Goal: Use online tool/utility: Utilize a website feature to perform a specific function

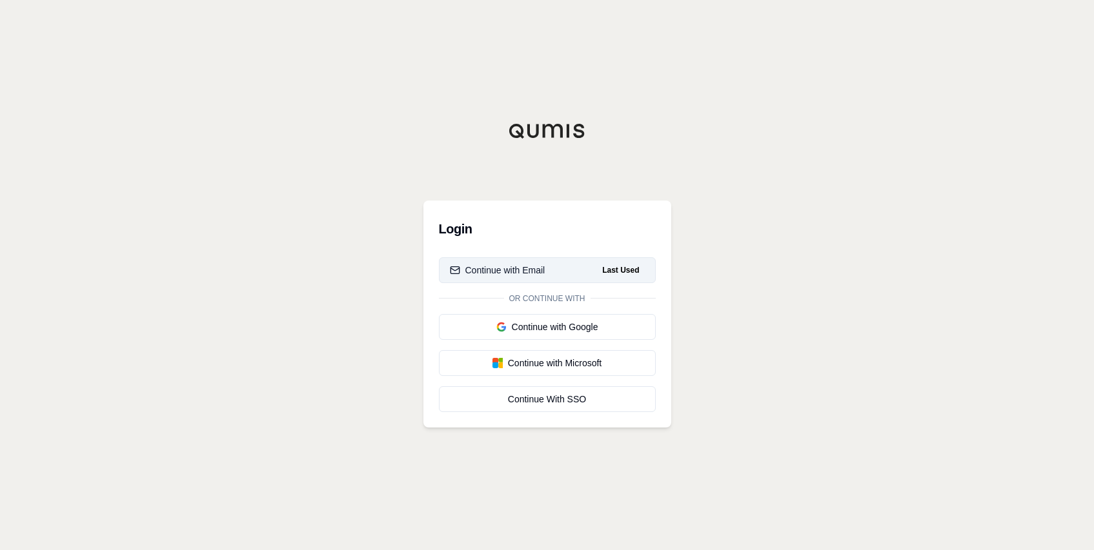
click at [547, 269] on button "Continue with Email Last Used" at bounding box center [547, 270] width 217 height 26
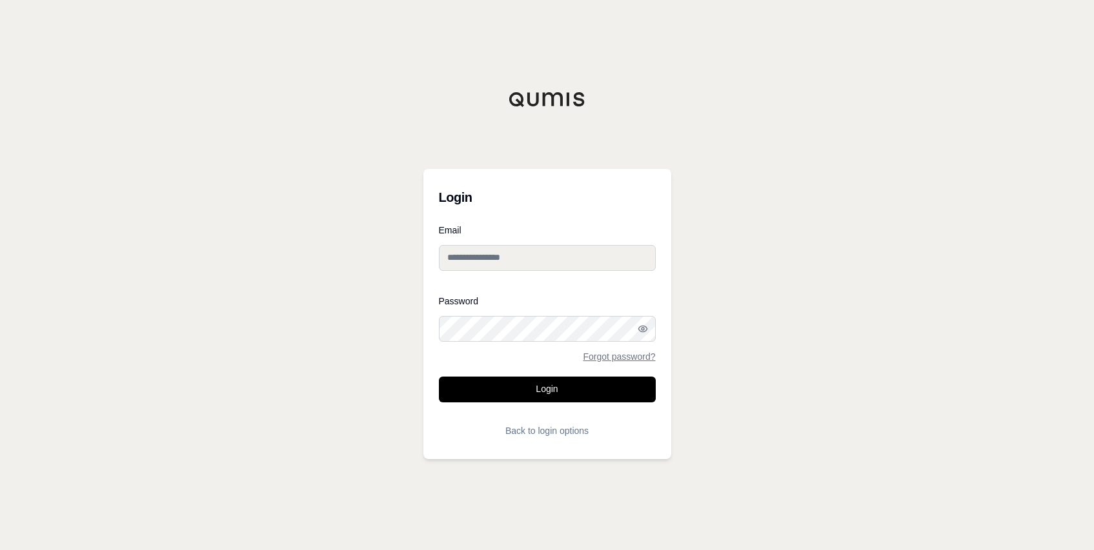
type input "**********"
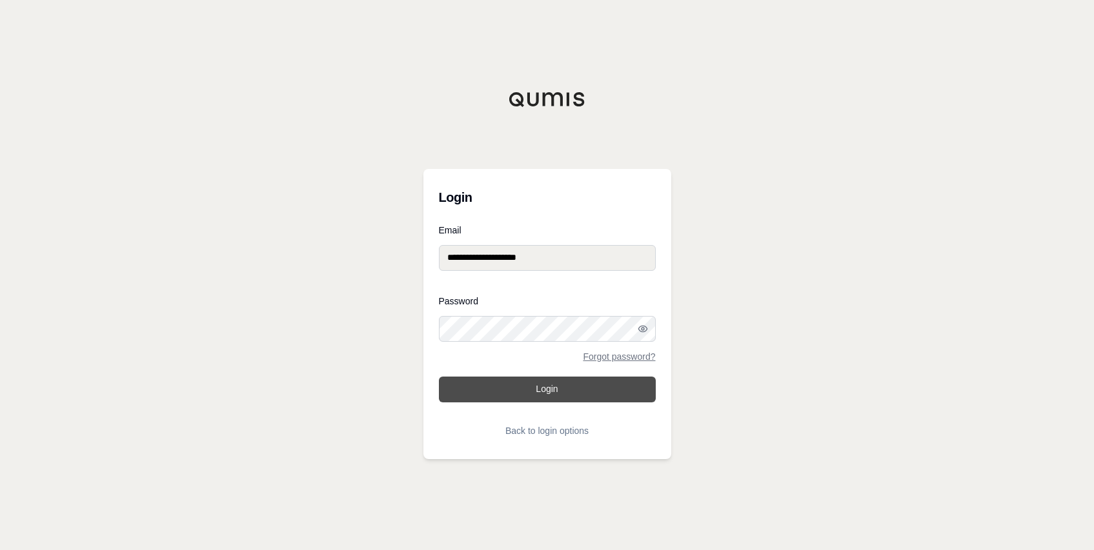
click at [483, 399] on button "Login" at bounding box center [547, 390] width 217 height 26
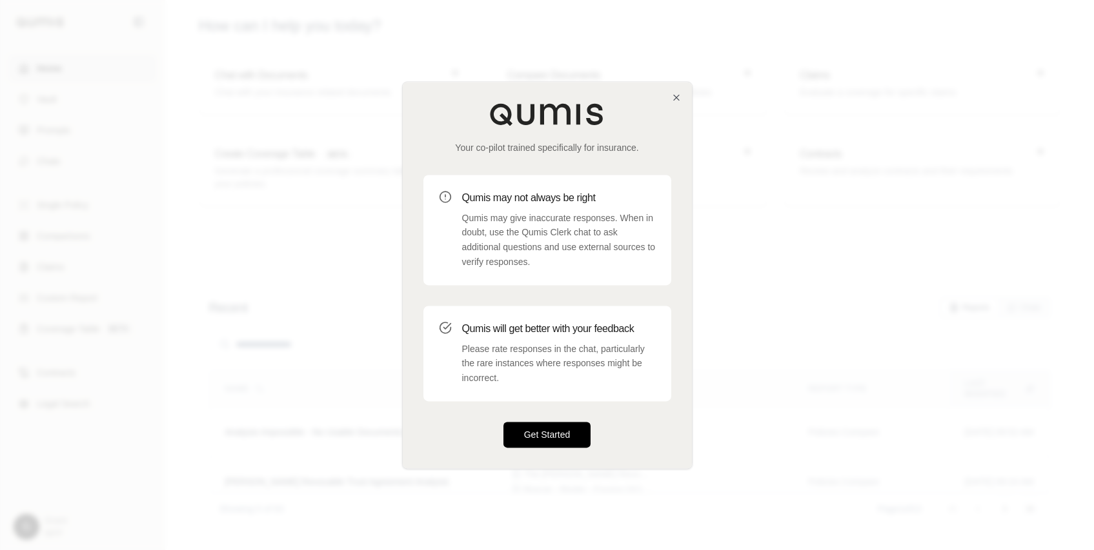
click at [539, 438] on button "Get Started" at bounding box center [547, 435] width 88 height 26
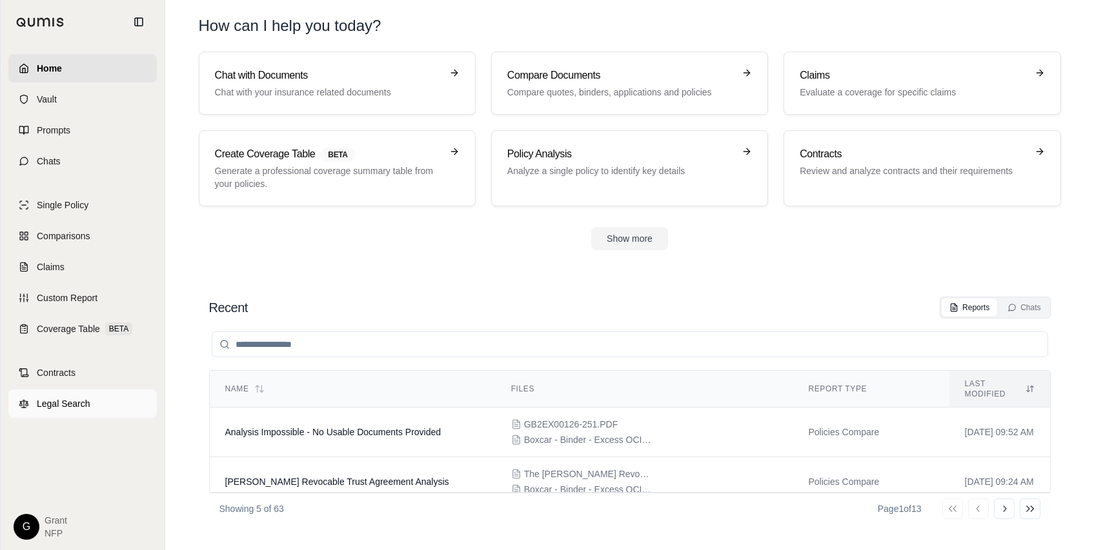
click at [61, 405] on span "Legal Search" at bounding box center [64, 403] width 54 height 13
click at [81, 374] on link "Contracts" at bounding box center [82, 373] width 148 height 28
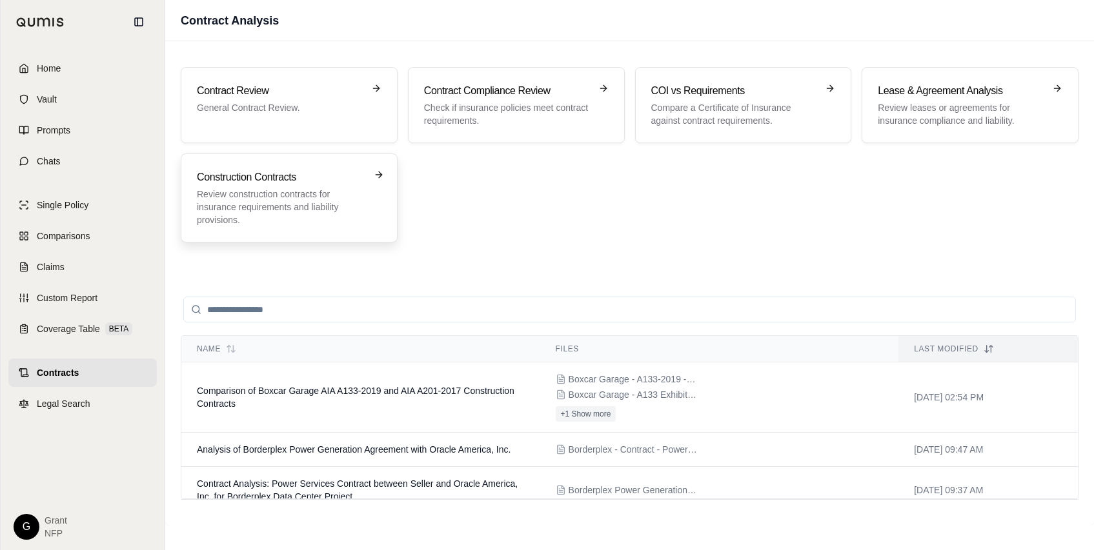
click at [293, 207] on p "Review construction contracts for insurance requirements and liability provisio…" at bounding box center [280, 207] width 166 height 39
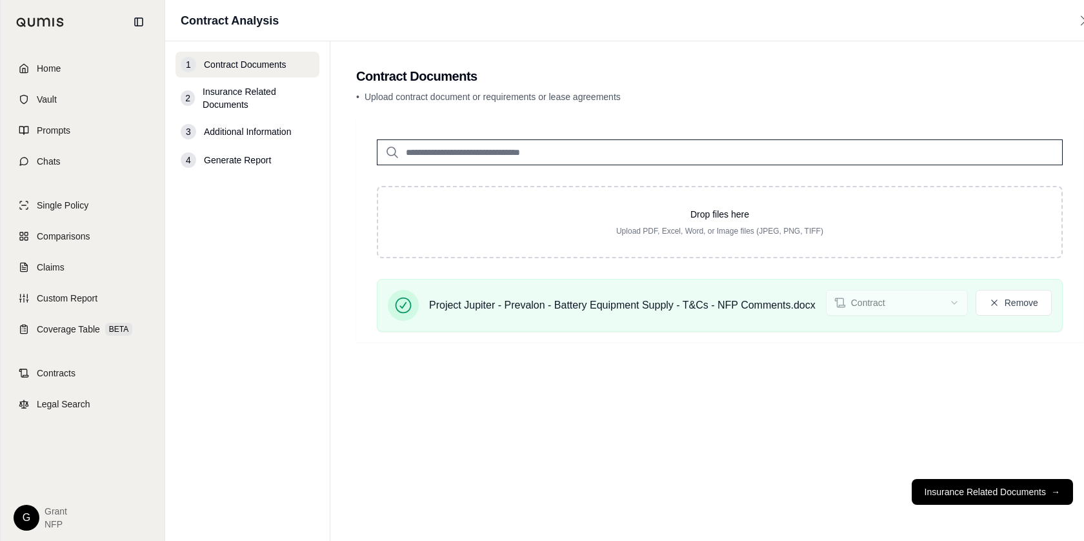
click at [958, 505] on button "Insurance Related Documents →" at bounding box center [992, 492] width 161 height 26
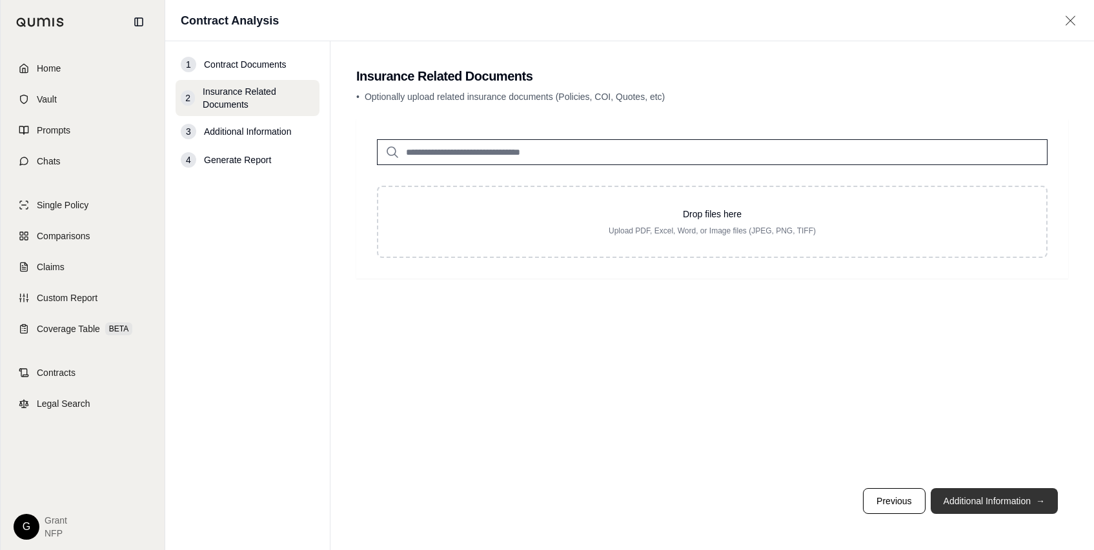
click at [972, 497] on button "Additional Information →" at bounding box center [993, 501] width 127 height 26
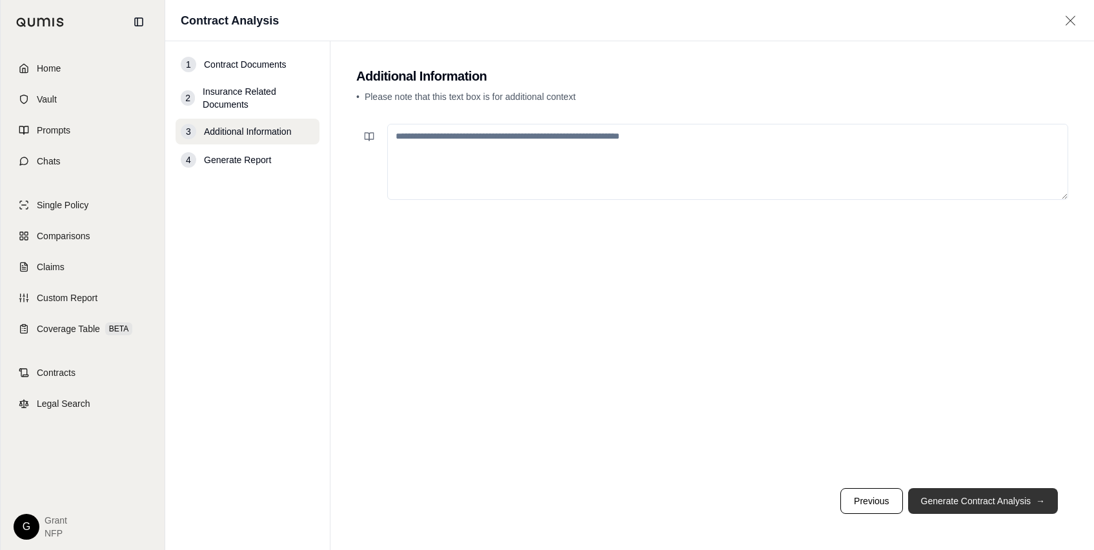
click at [978, 497] on button "Generate Contract Analysis →" at bounding box center [983, 501] width 150 height 26
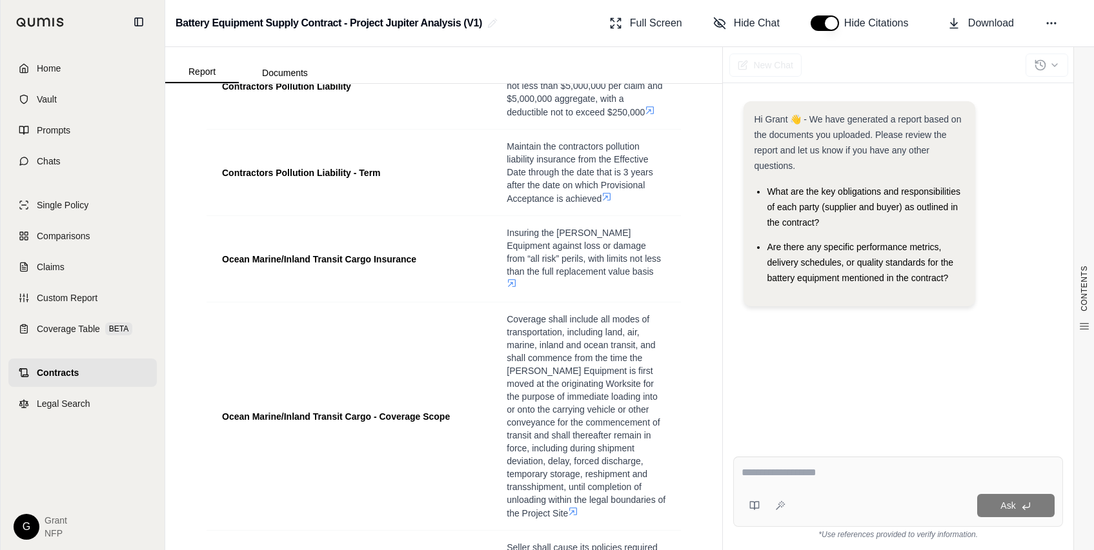
scroll to position [1484, 0]
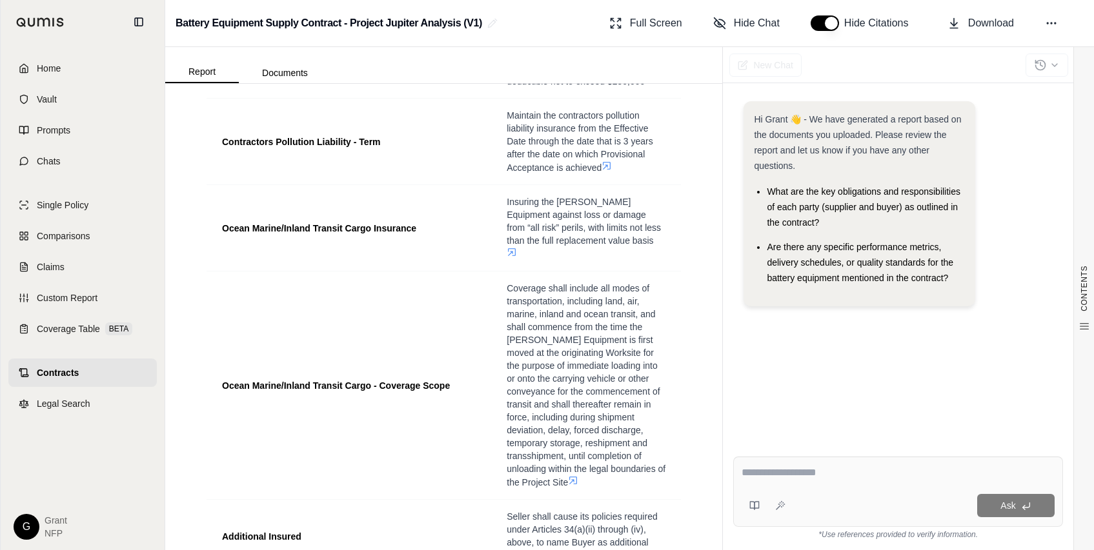
click at [757, 472] on textarea at bounding box center [897, 472] width 313 height 15
drag, startPoint x: 918, startPoint y: 456, endPoint x: 916, endPoint y: 473, distance: 16.8
click at [918, 464] on div "**********" at bounding box center [898, 498] width 350 height 104
click at [916, 473] on textarea "**********" at bounding box center [897, 472] width 313 height 15
paste textarea "**********"
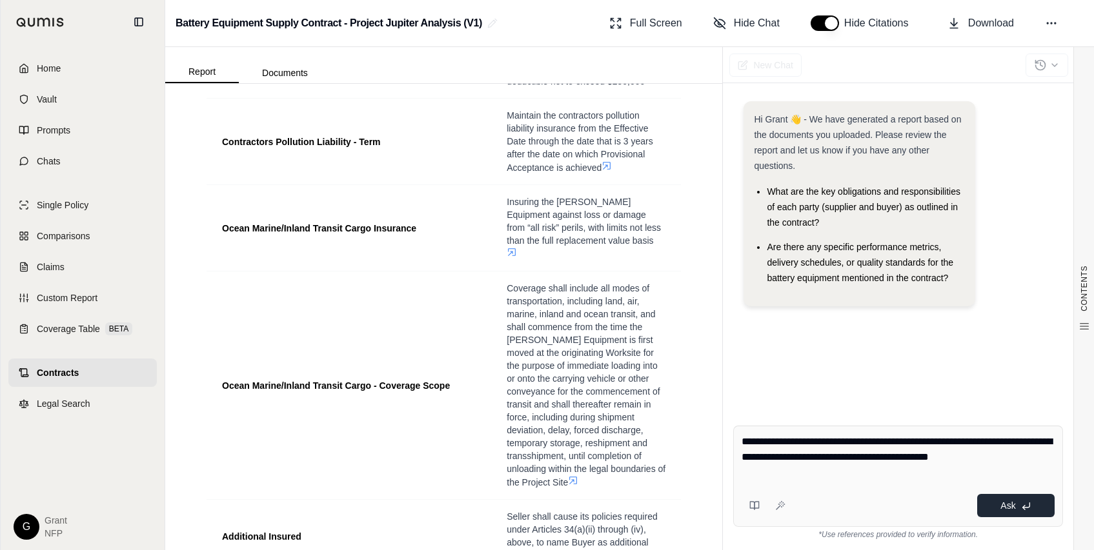
type textarea "**********"
click at [1012, 501] on span "Ask" at bounding box center [1007, 506] width 15 height 10
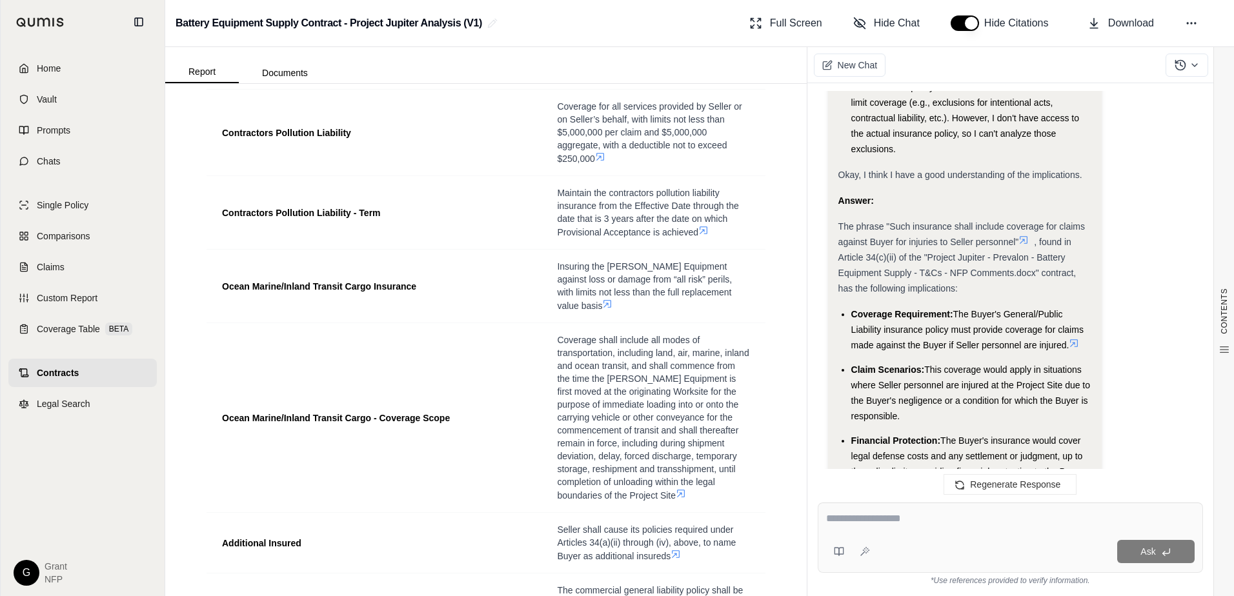
scroll to position [1537, 0]
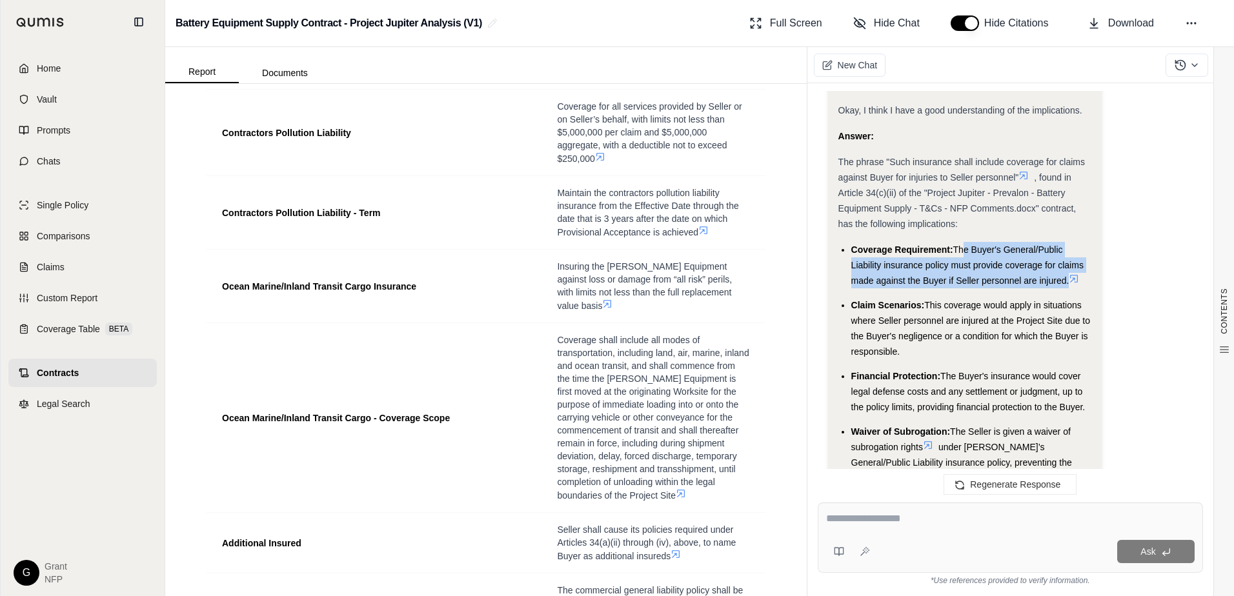
drag, startPoint x: 960, startPoint y: 231, endPoint x: 1064, endPoint y: 263, distance: 108.6
click at [1064, 263] on span "The Buyer's General/Public Liability insurance policy must provide coverage for…" at bounding box center [967, 265] width 232 height 41
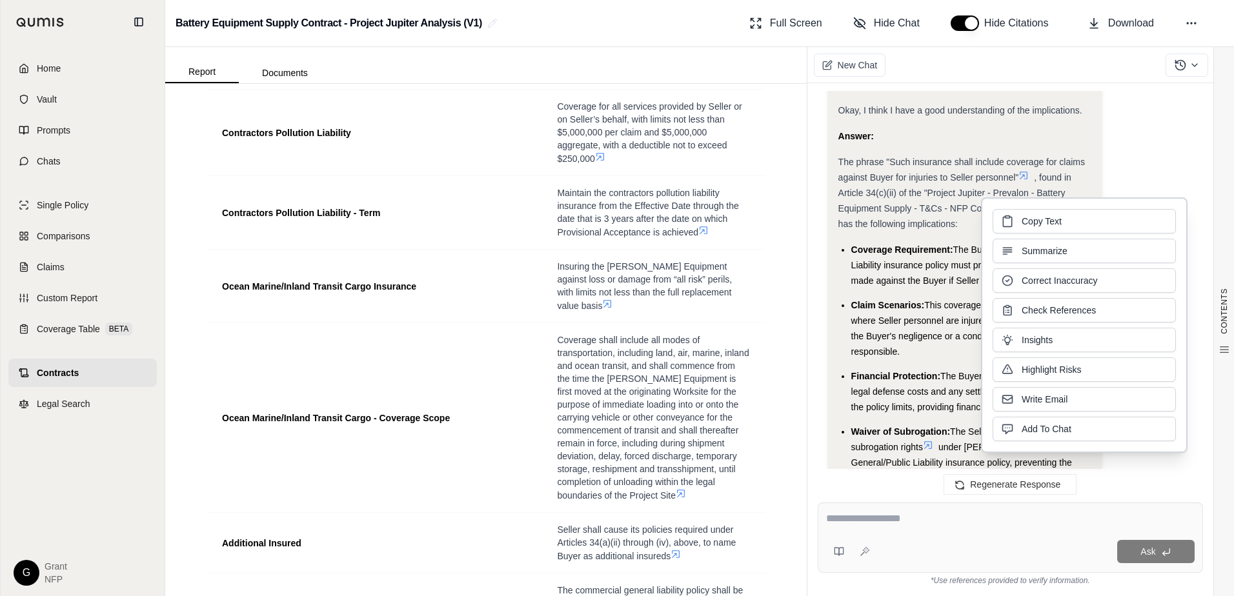
click at [879, 275] on ul "Coverage Requirement: The Buyer's General/Public Liability insurance policy mus…" at bounding box center [964, 435] width 253 height 386
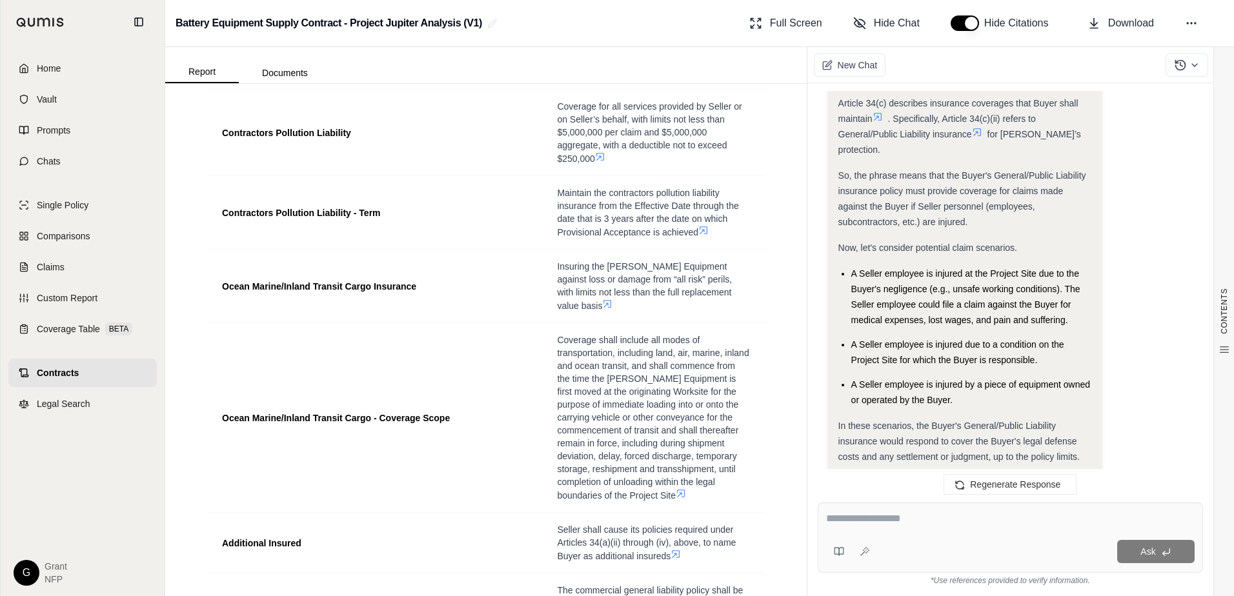
scroll to position [849, 0]
click at [918, 356] on ul "A Seller employee is injured at the Project Site due to the Buyer's negligence …" at bounding box center [964, 335] width 253 height 142
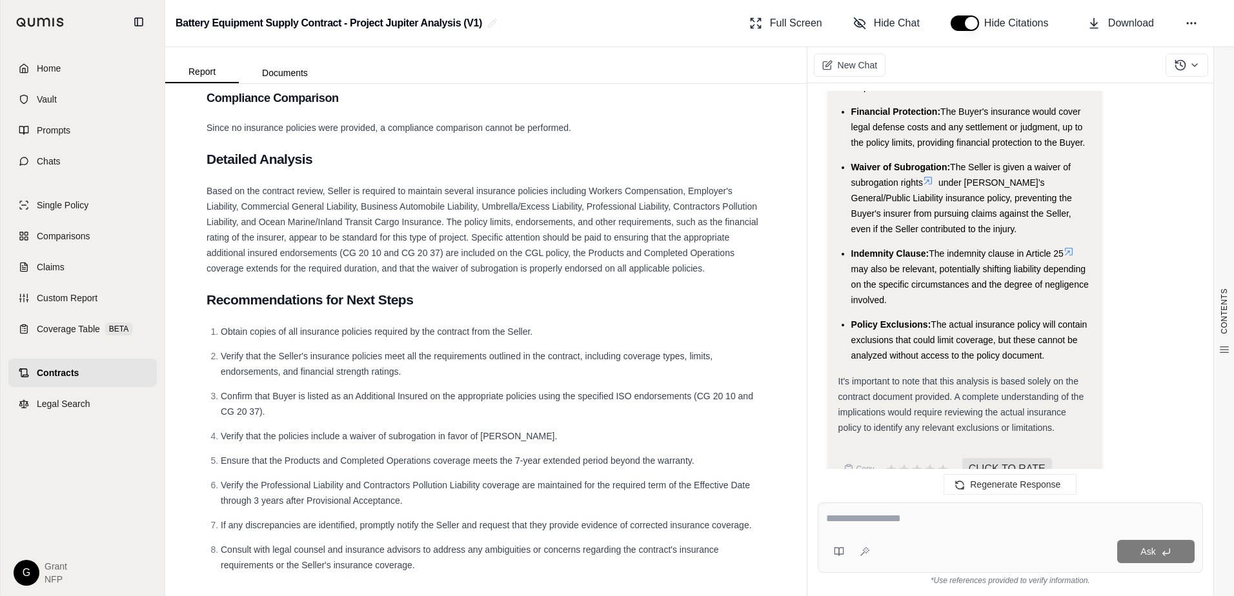
scroll to position [1817, 0]
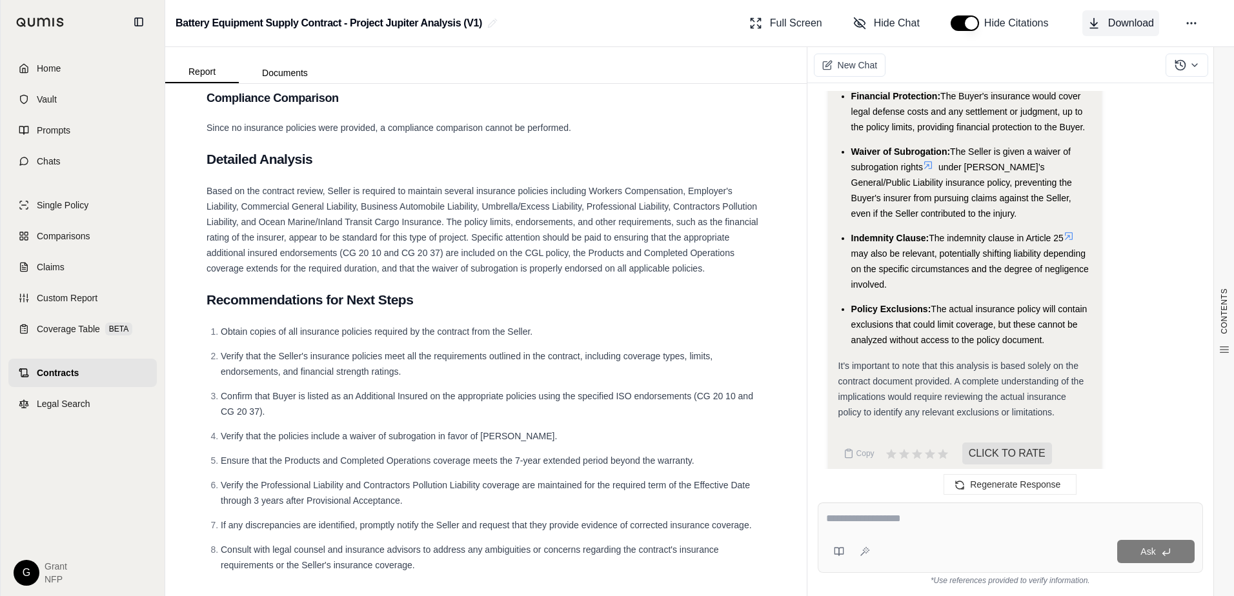
click at [1093, 28] on span "Download" at bounding box center [1131, 22] width 46 height 15
click at [587, 324] on li "Obtain copies of all insurance policies required by the contract from the Selle…" at bounding box center [493, 331] width 545 height 15
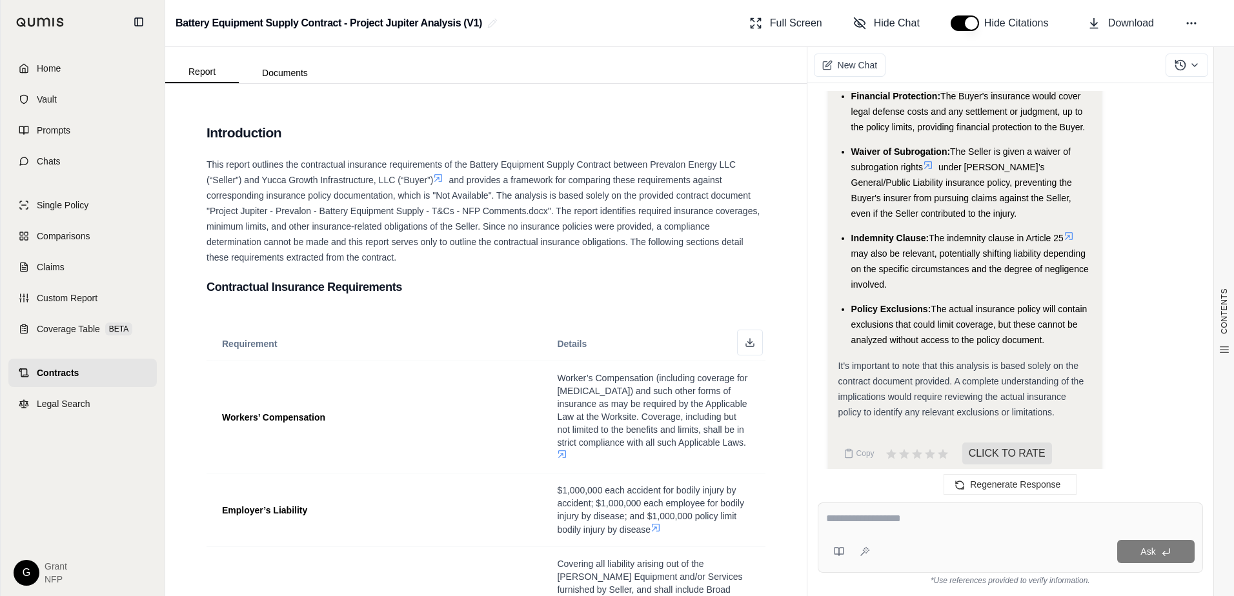
scroll to position [0, 0]
